Goal: Book appointment/travel/reservation

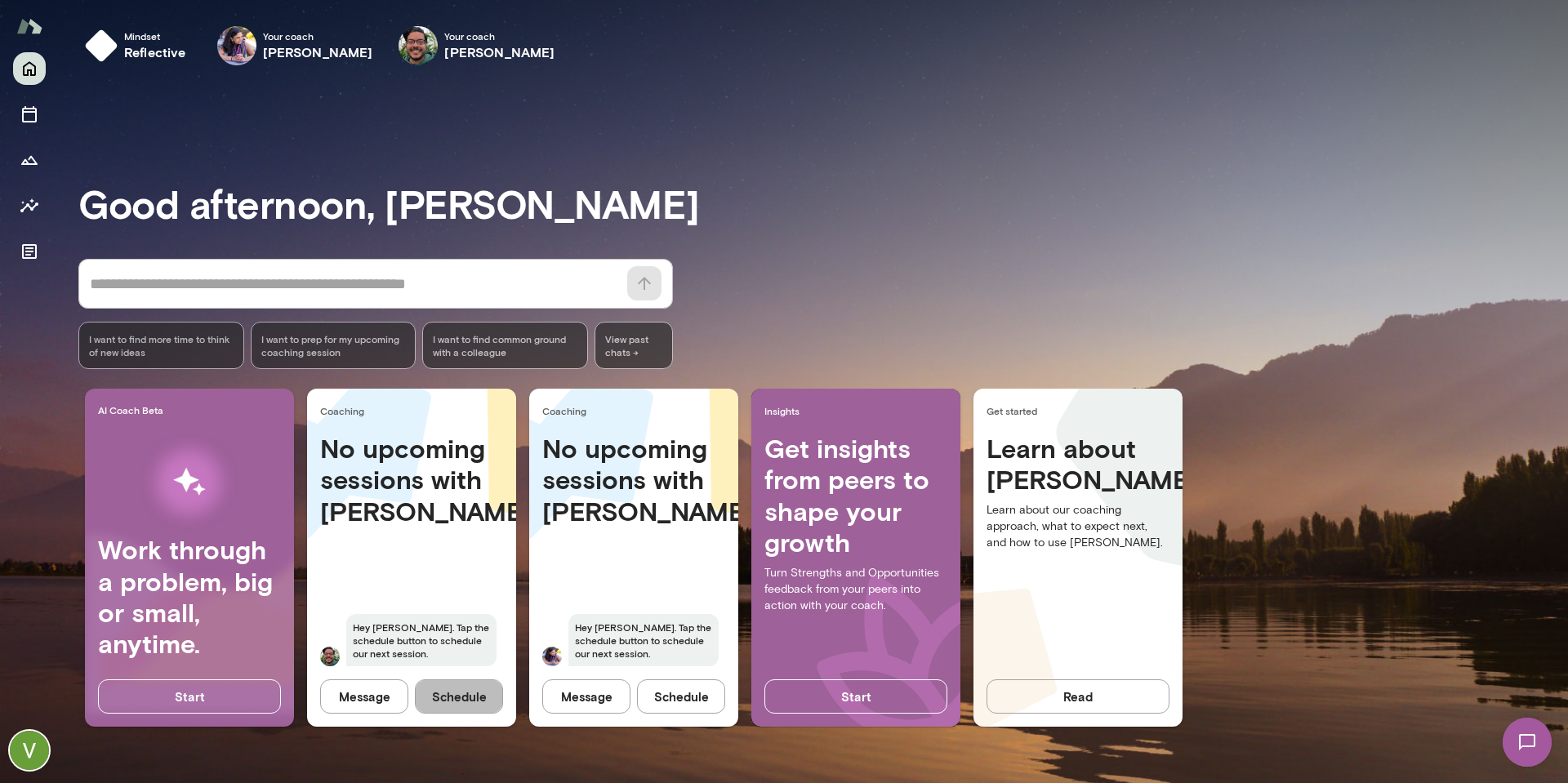
click at [447, 690] on button "Schedule" at bounding box center [458, 696] width 88 height 35
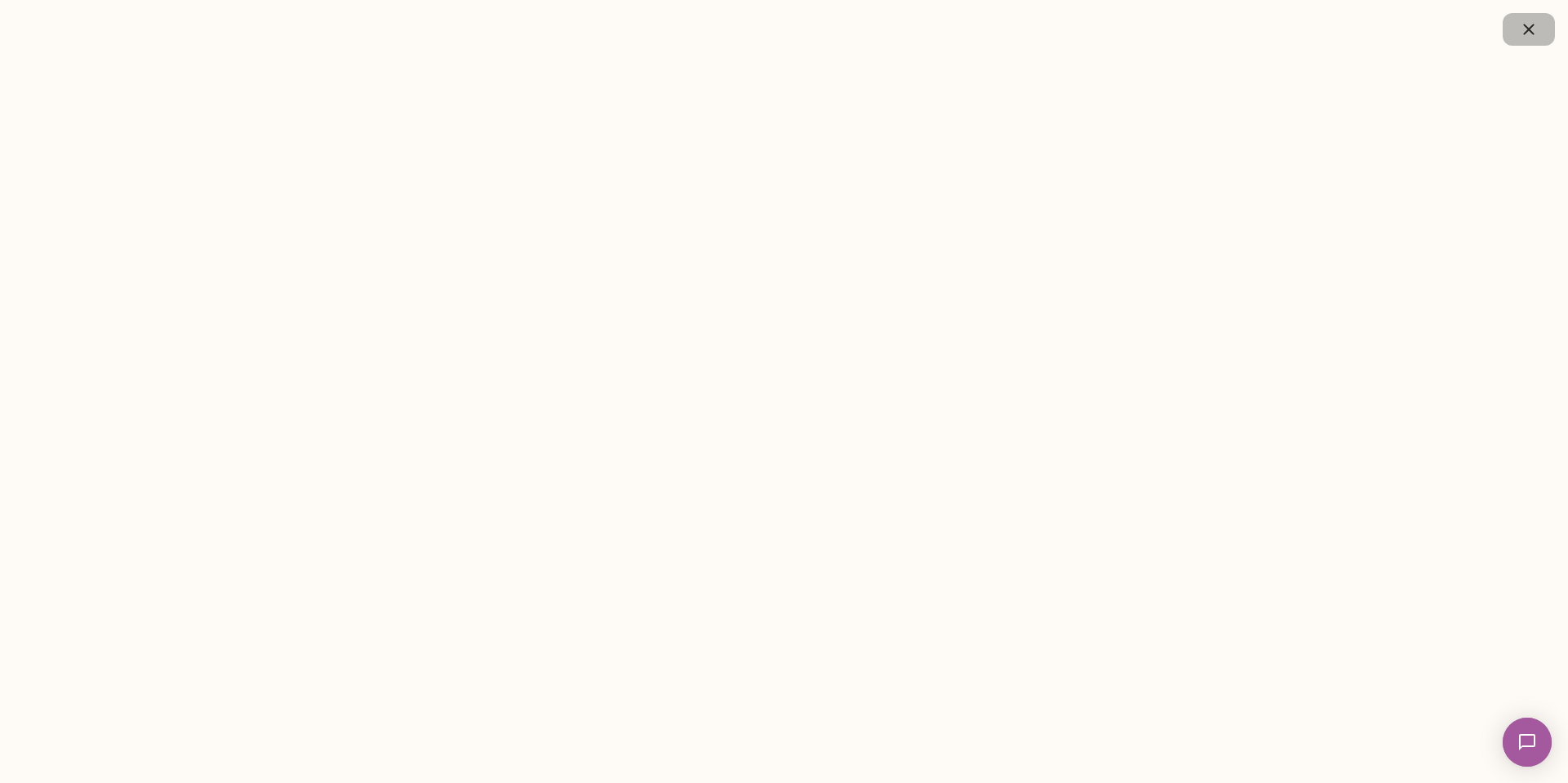
click at [1525, 28] on icon "button" at bounding box center [1529, 29] width 20 height 20
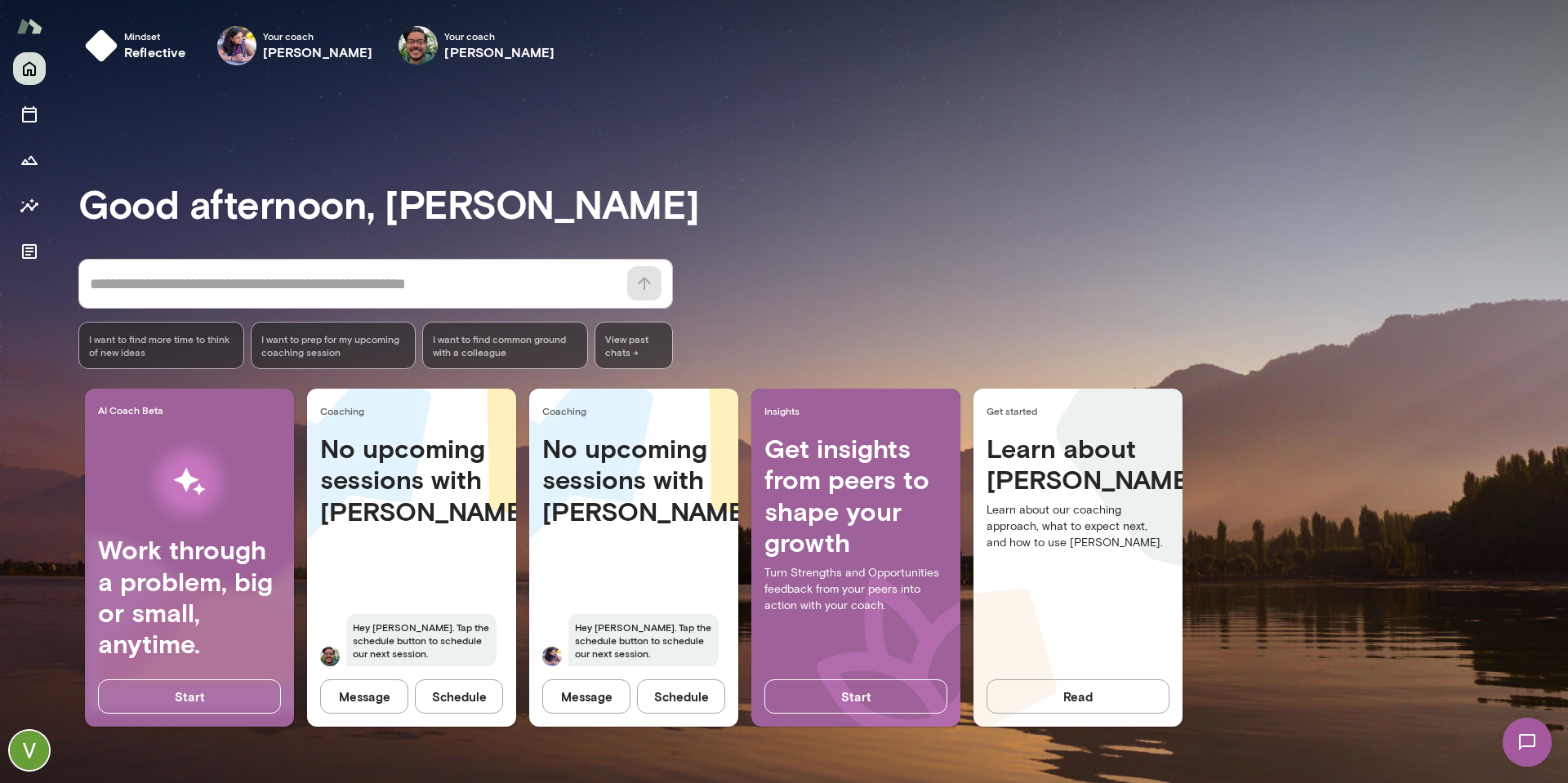
click at [472, 703] on button "Schedule" at bounding box center [458, 696] width 88 height 35
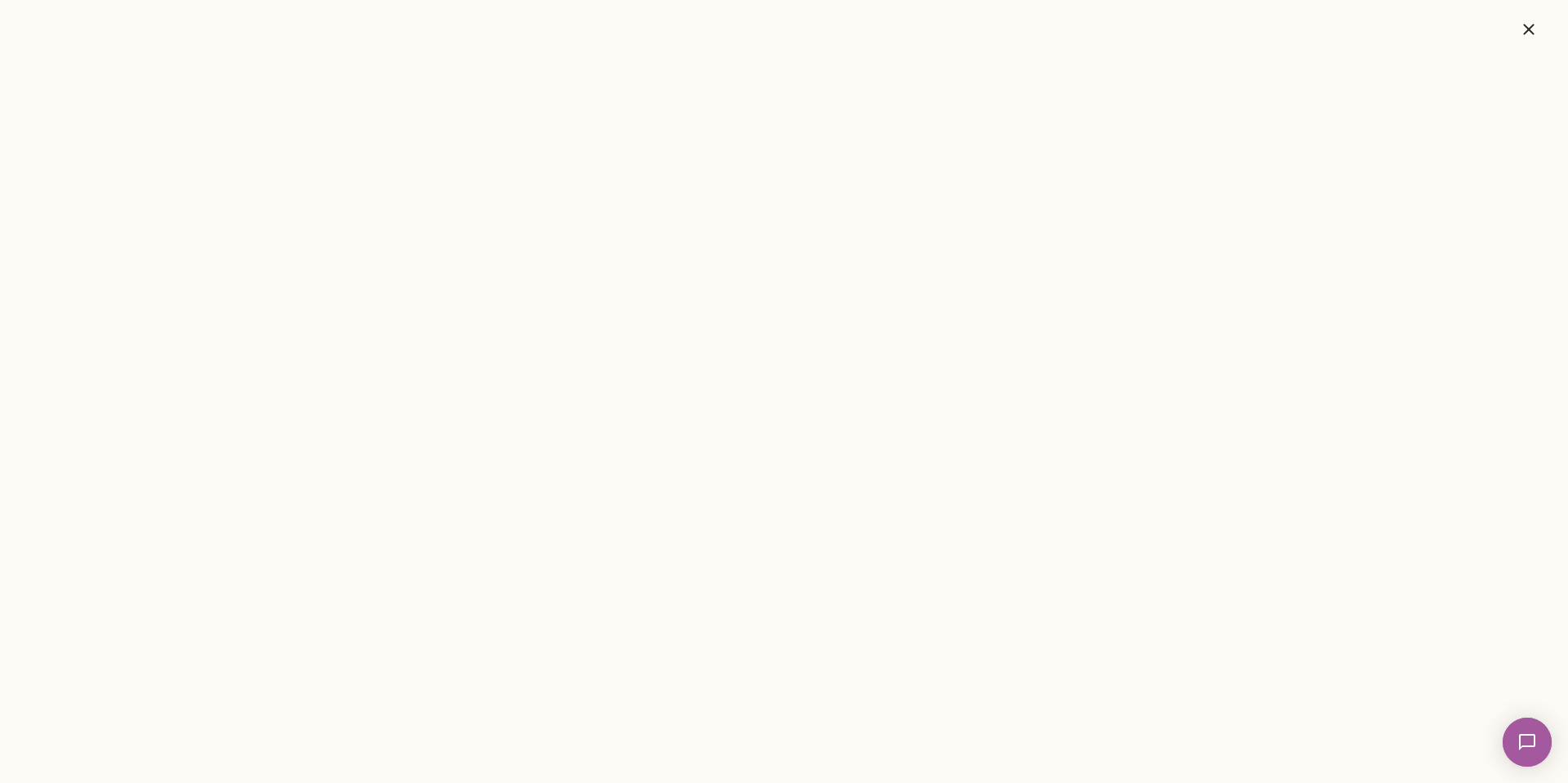
click at [1539, 27] on button "button" at bounding box center [1528, 29] width 52 height 33
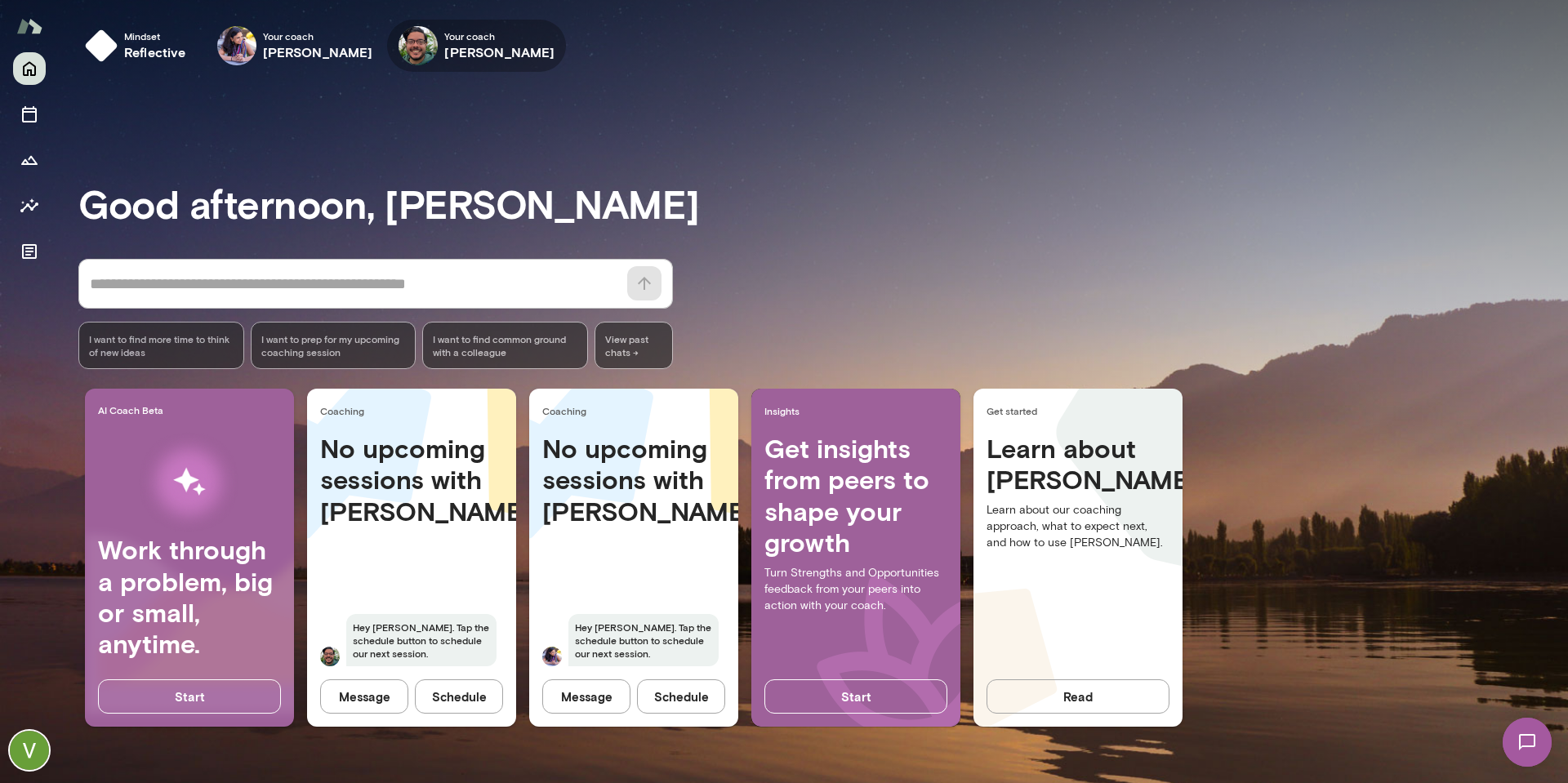
click at [482, 43] on h6 "[PERSON_NAME]" at bounding box center [499, 52] width 110 height 20
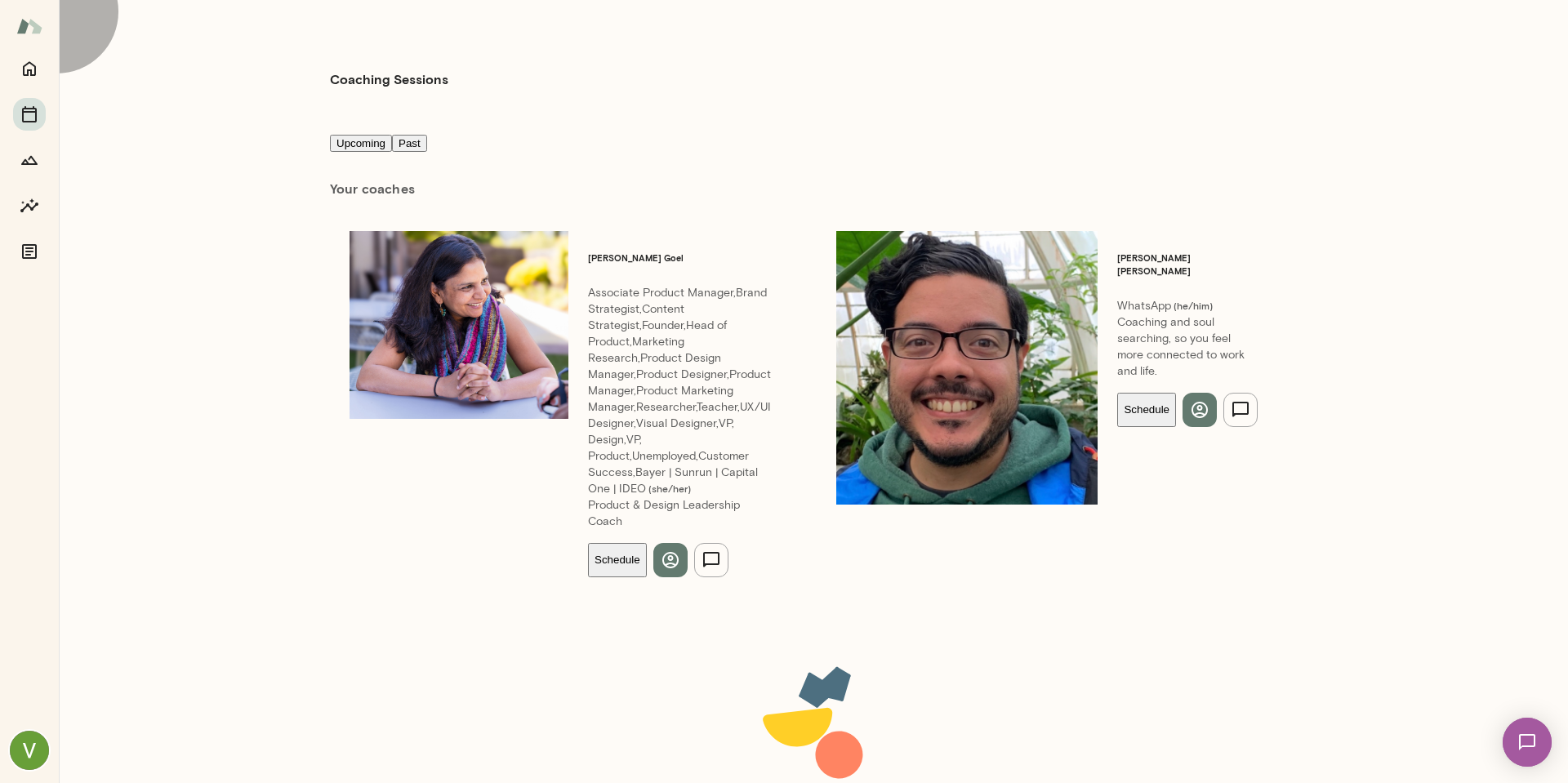
click at [1117, 393] on button "Schedule" at bounding box center [1146, 410] width 59 height 35
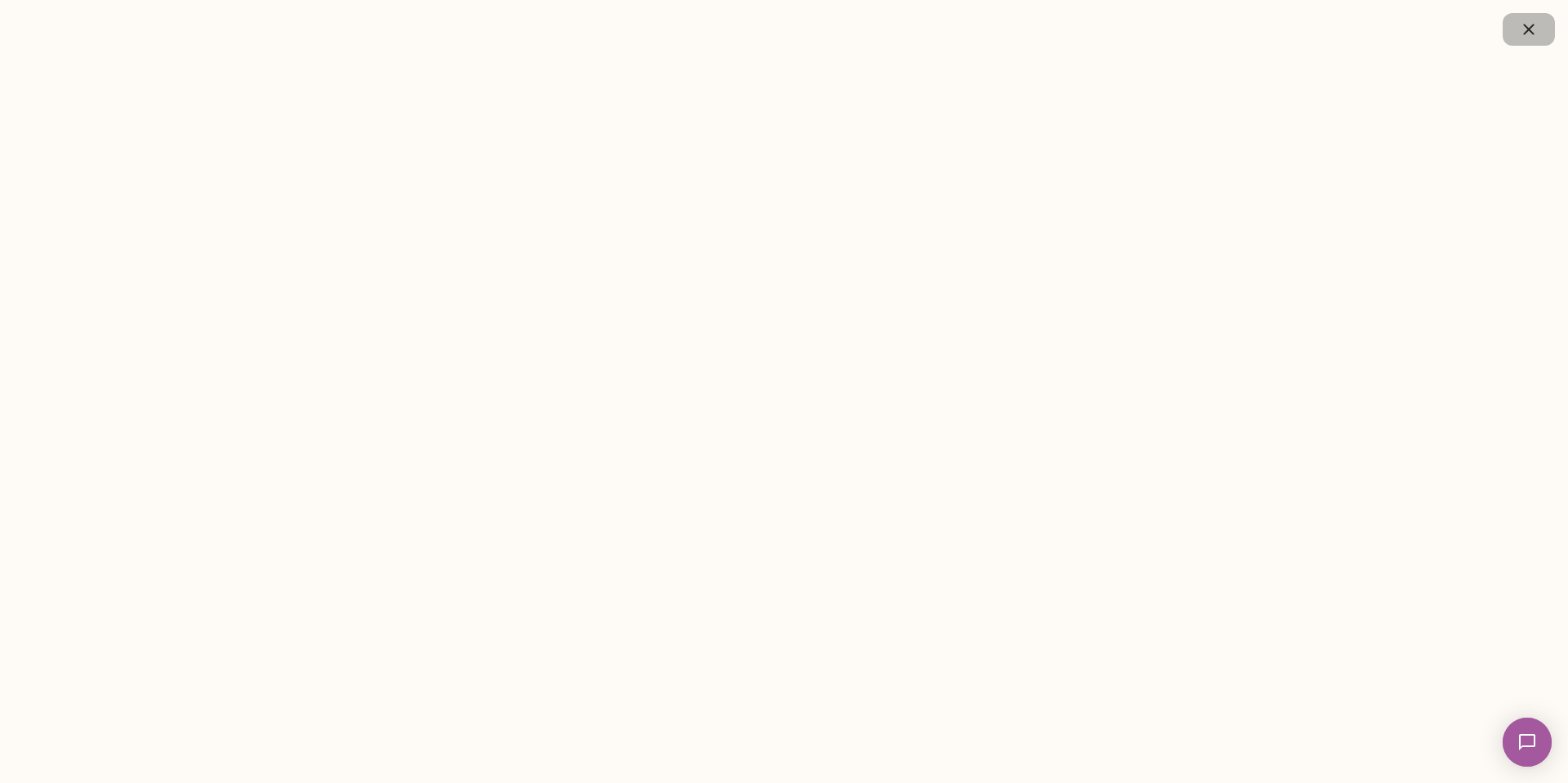
click at [1527, 23] on icon "button" at bounding box center [1529, 29] width 20 height 20
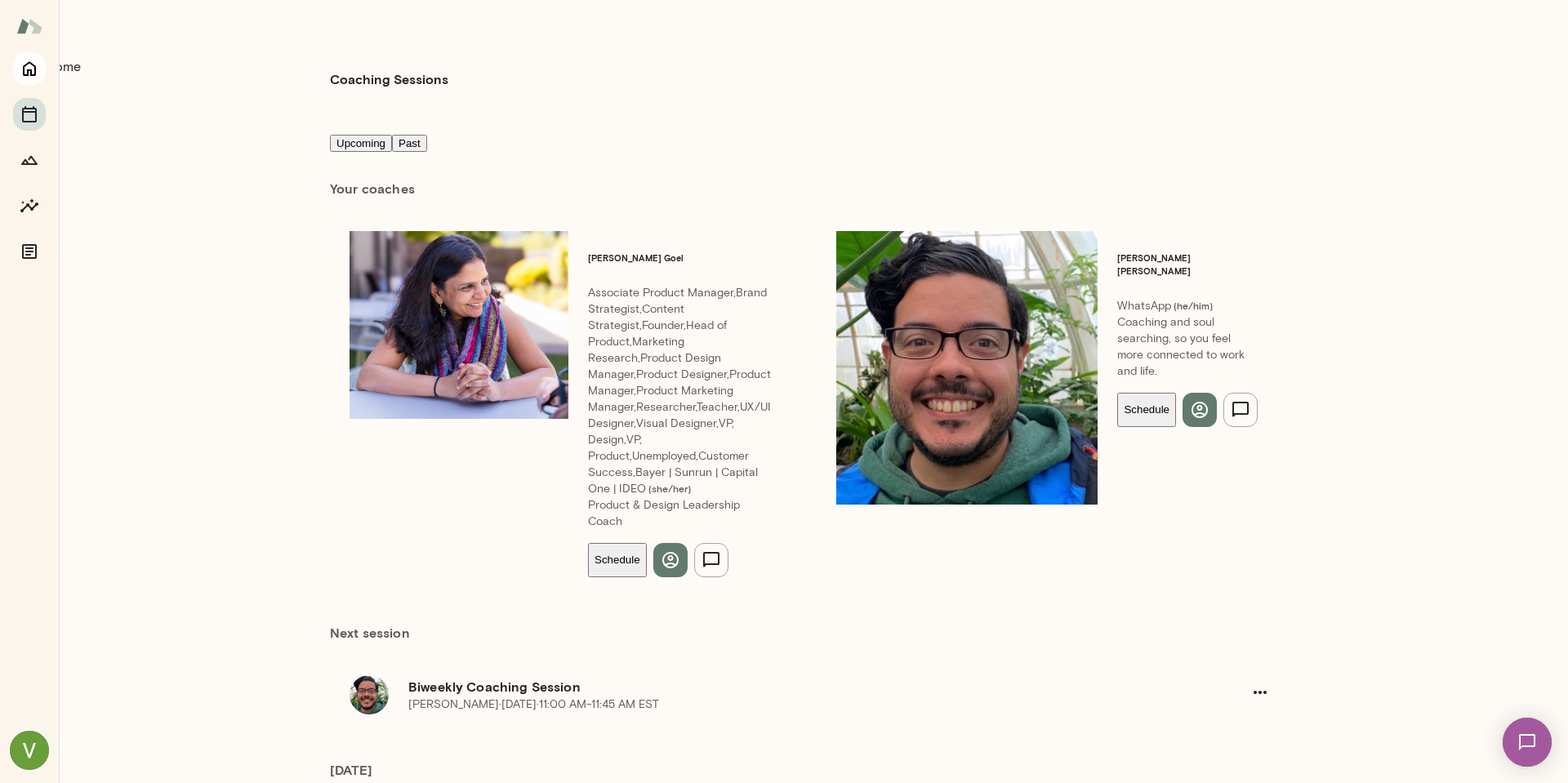
click at [33, 67] on icon "Home" at bounding box center [29, 68] width 20 height 20
